Goal: Task Accomplishment & Management: Manage account settings

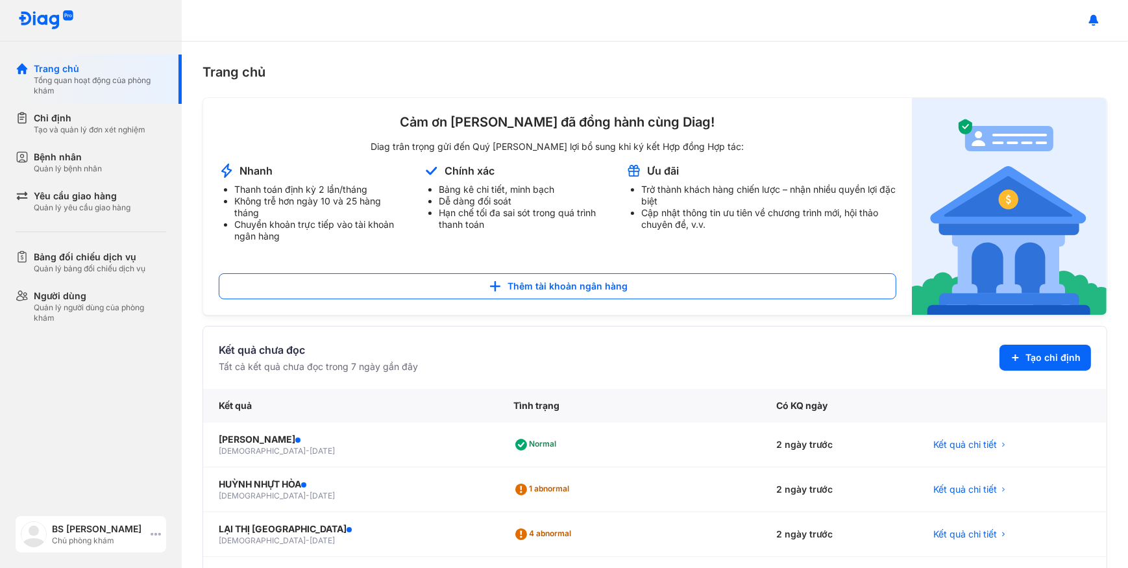
click at [121, 522] on div "BS [PERSON_NAME]" at bounding box center [98, 528] width 93 height 13
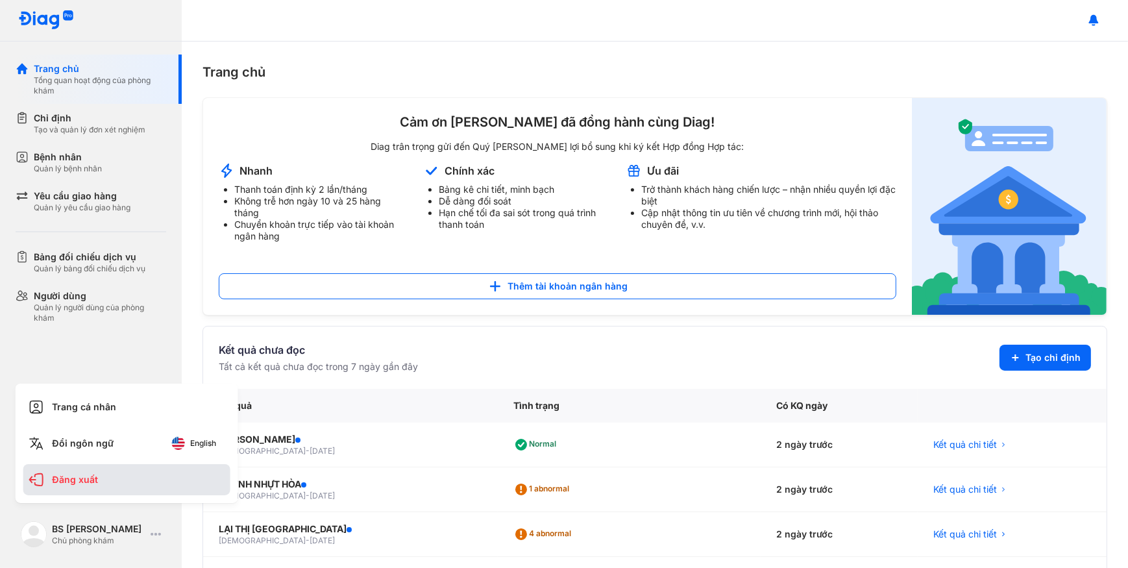
click at [150, 481] on div "Đăng xuất" at bounding box center [126, 479] width 207 height 31
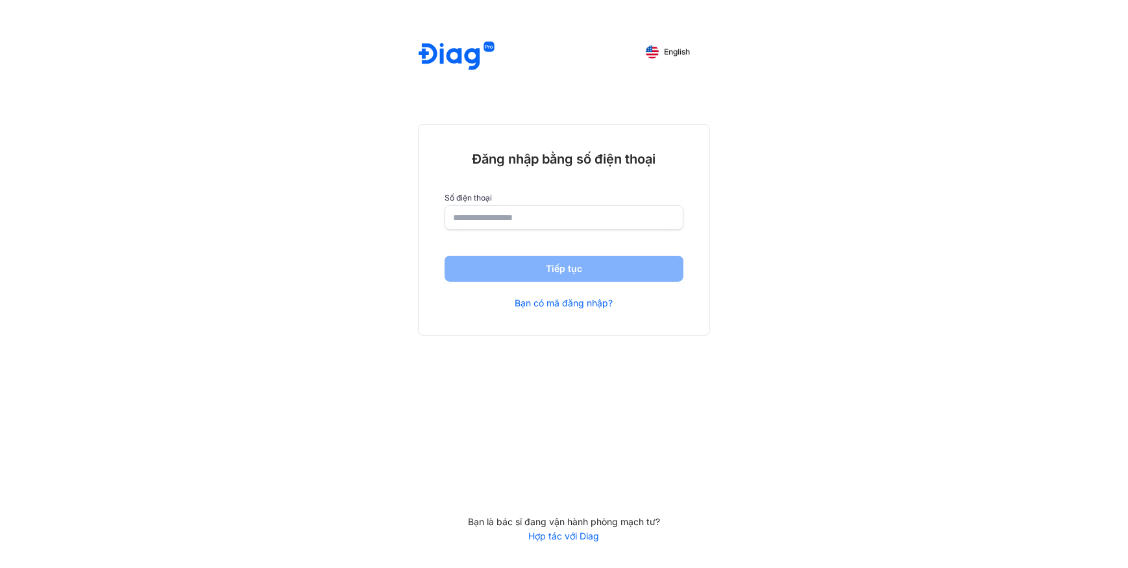
click at [568, 217] on input "number" at bounding box center [564, 217] width 222 height 23
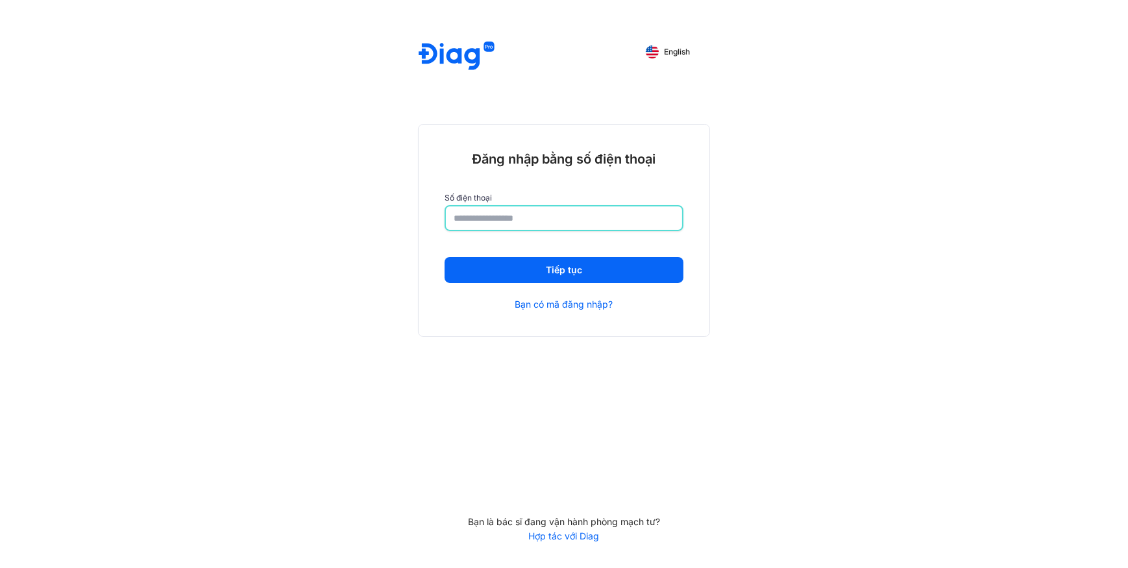
type input "*"
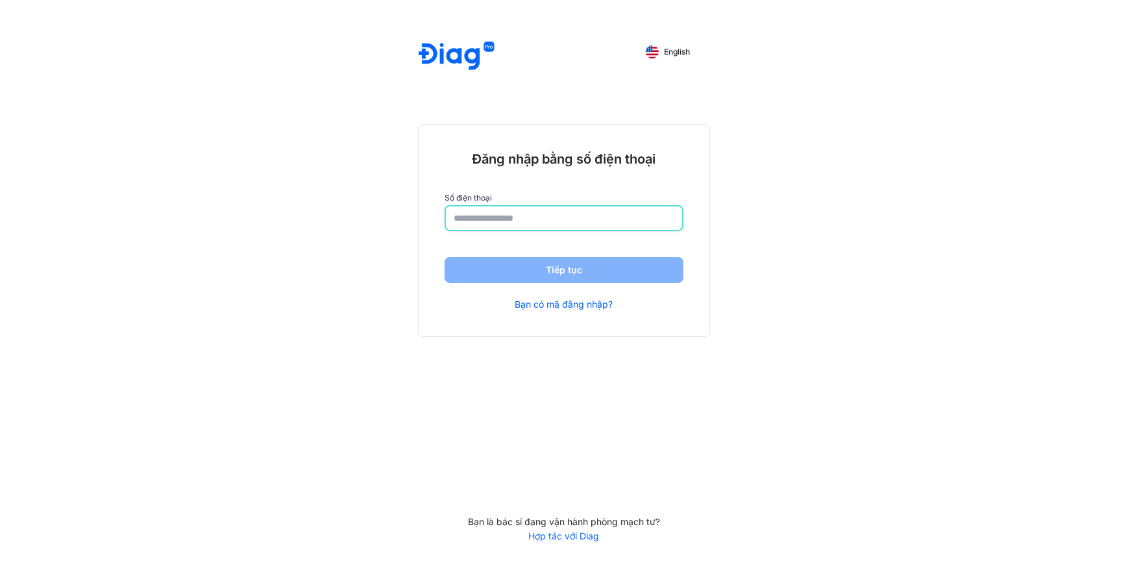
click at [573, 214] on input "number" at bounding box center [564, 217] width 221 height 23
click at [685, 44] on button "English" at bounding box center [668, 52] width 62 height 21
click at [592, 206] on input "number" at bounding box center [564, 217] width 221 height 23
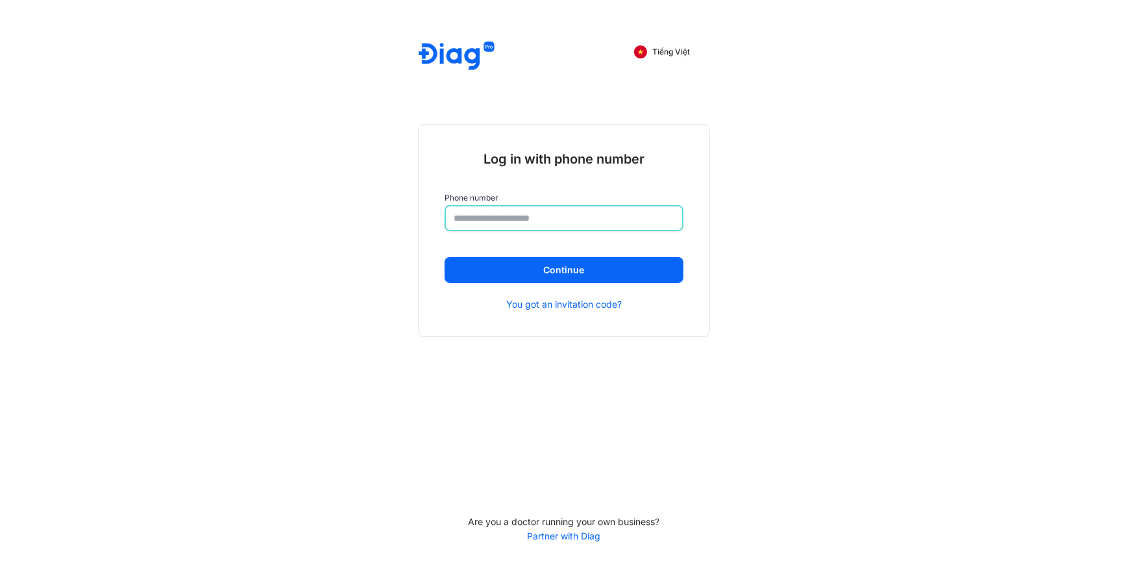
type input "*"
